Goal: Navigation & Orientation: Find specific page/section

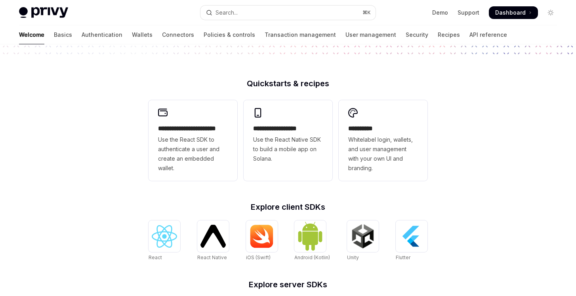
scroll to position [166, 0]
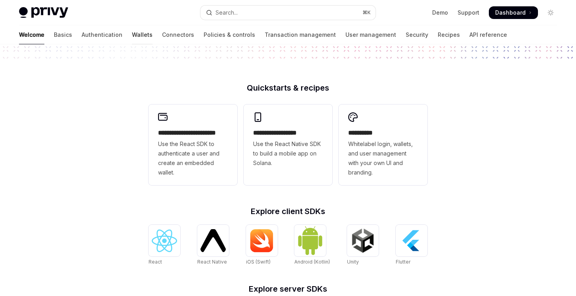
click at [132, 33] on link "Wallets" at bounding box center [142, 34] width 21 height 19
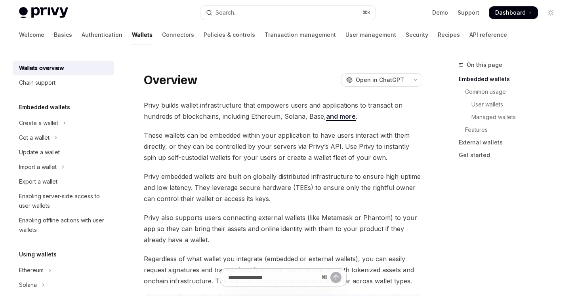
click at [33, 9] on img at bounding box center [43, 12] width 49 height 11
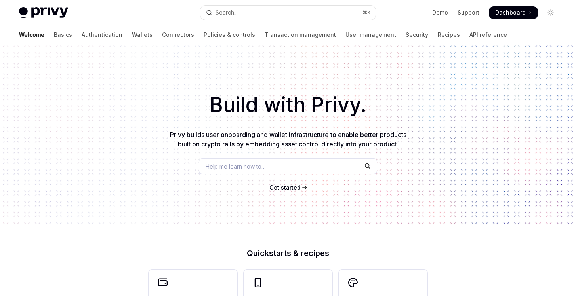
click at [46, 12] on img at bounding box center [43, 12] width 49 height 11
type textarea "*"
click at [510, 13] on span "Dashboard" at bounding box center [510, 13] width 31 height 8
